Goal: Task Accomplishment & Management: Use online tool/utility

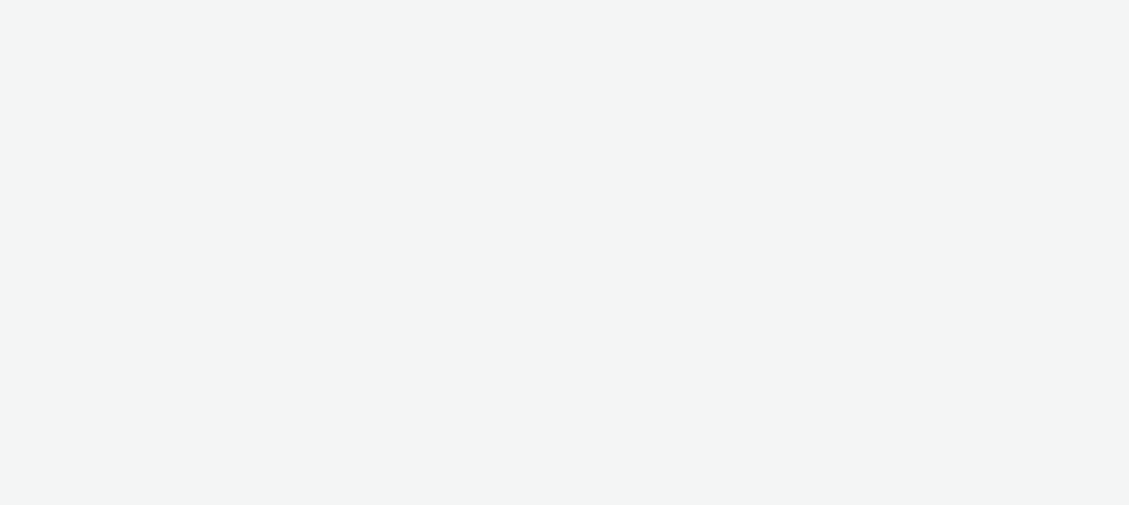
select select "47c37c18-910e-43a3-bb91-a2beb2847406"
select select "b1b940d3-d05b-48b5-821e-f328c33b988b"
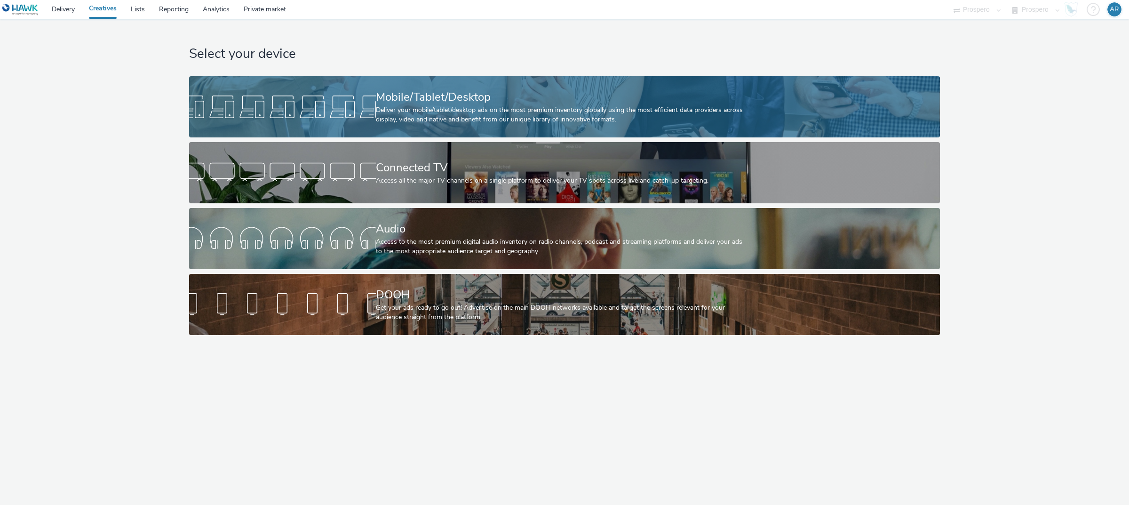
click at [405, 86] on div "Mobile/Tablet/Desktop Deliver your mobile/tablet/desktop ads on the most premiu…" at bounding box center [562, 106] width 373 height 61
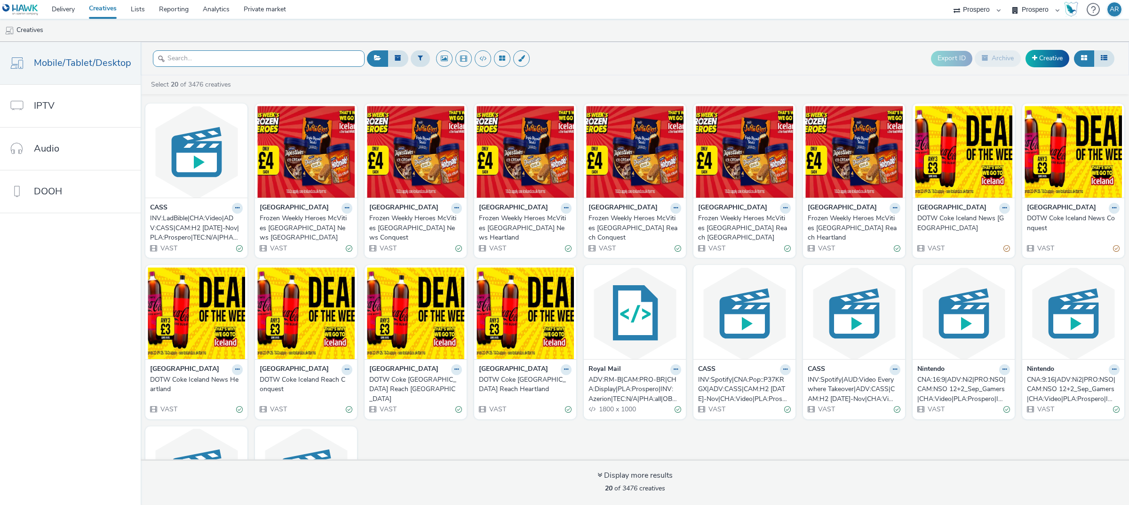
click at [172, 66] on input "text" at bounding box center [259, 58] width 212 height 16
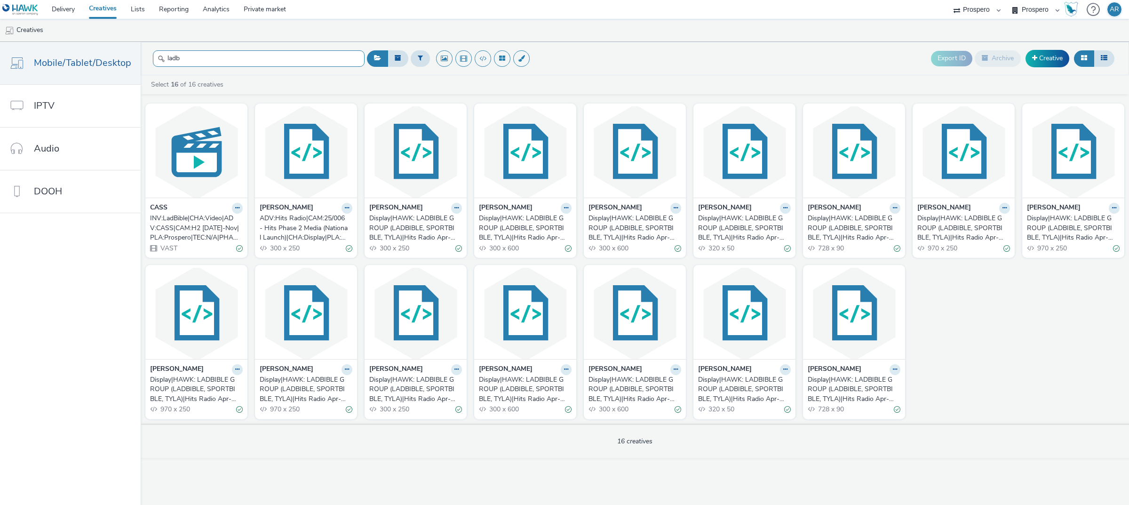
type input "ladb"
click at [158, 205] on strong "CASS" at bounding box center [158, 208] width 17 height 11
click at [232, 205] on button at bounding box center [237, 208] width 11 height 11
click at [229, 222] on link "Edit" at bounding box center [207, 224] width 71 height 19
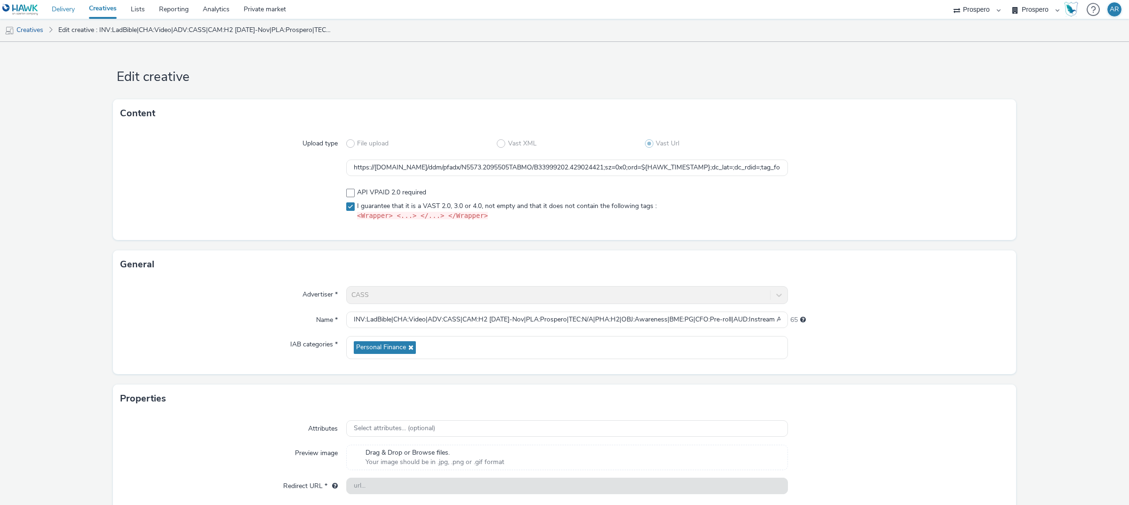
click at [64, 6] on link "Delivery" at bounding box center [63, 9] width 37 height 19
